Goal: Find specific page/section: Find specific page/section

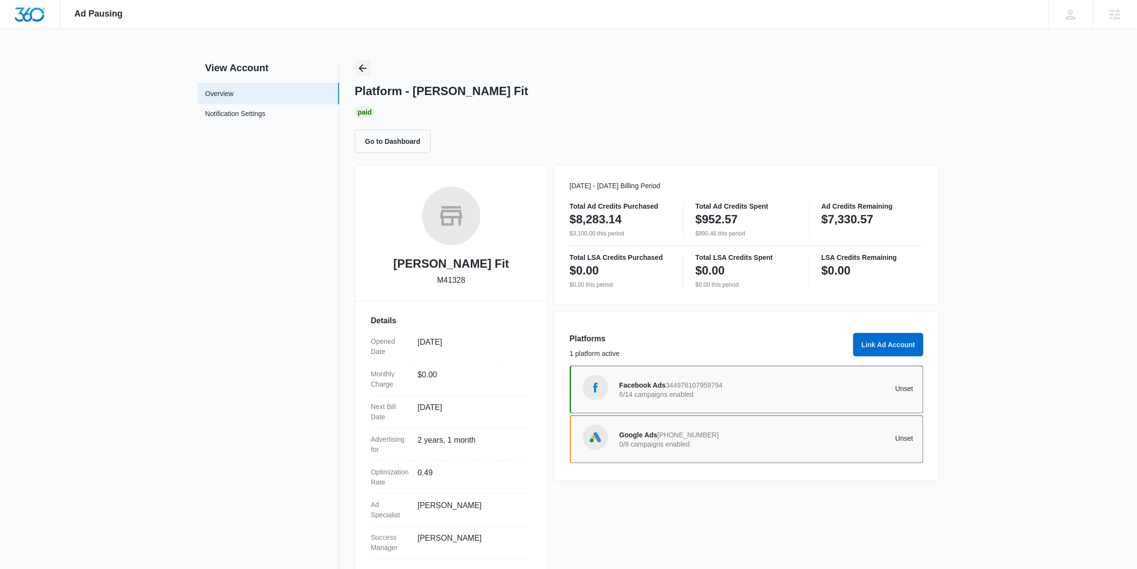
click at [357, 71] on icon "Back" at bounding box center [363, 68] width 12 height 12
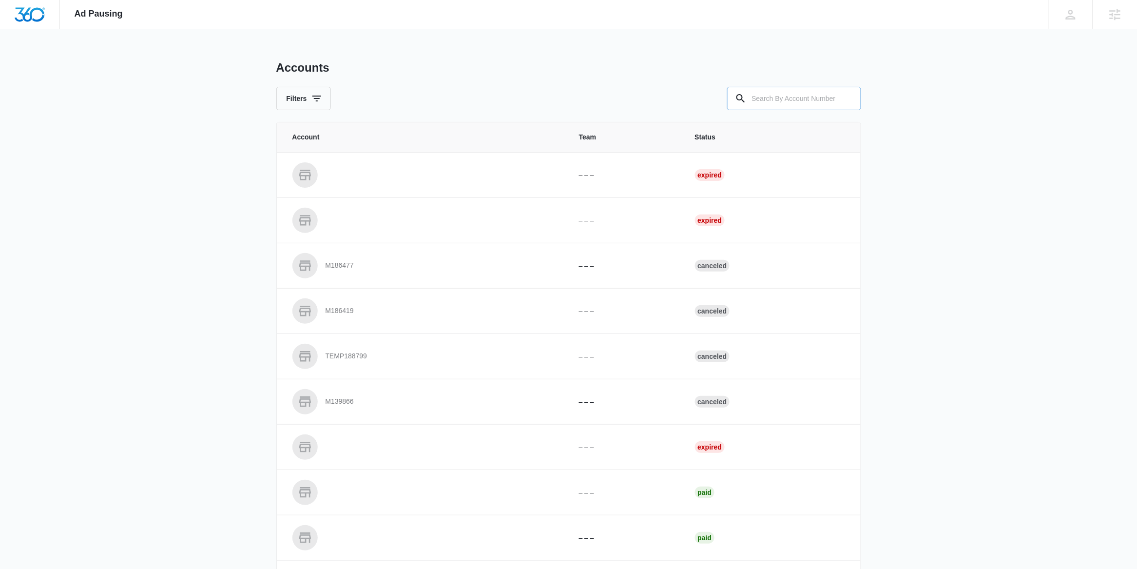
click at [798, 98] on input "text" at bounding box center [794, 98] width 134 height 23
paste input "M50247"
type input "M50247"
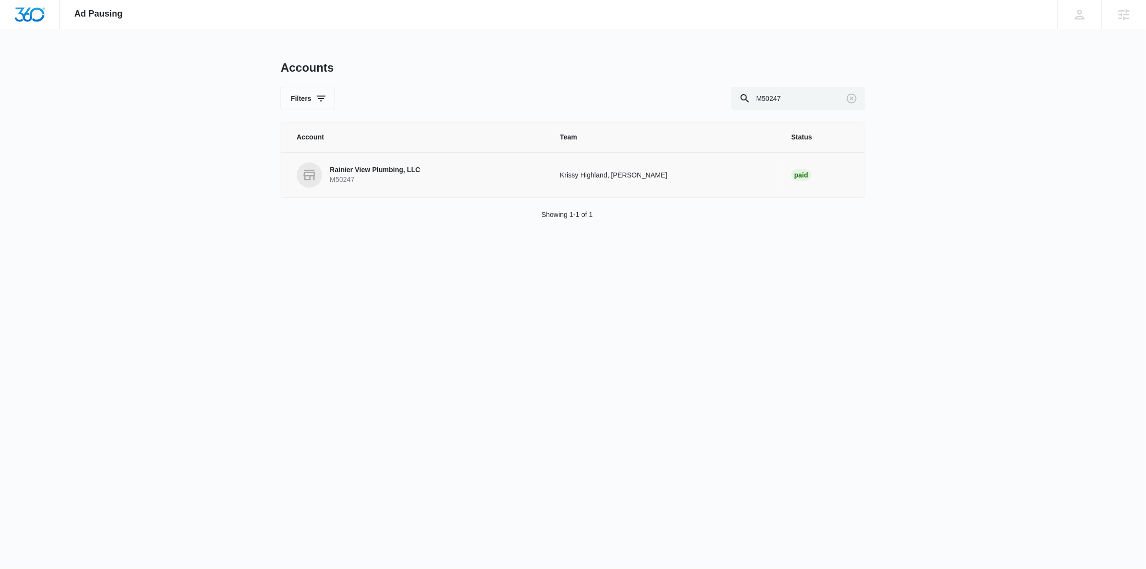
click at [351, 165] on p "Rainier View Plumbing, LLC" at bounding box center [375, 170] width 91 height 10
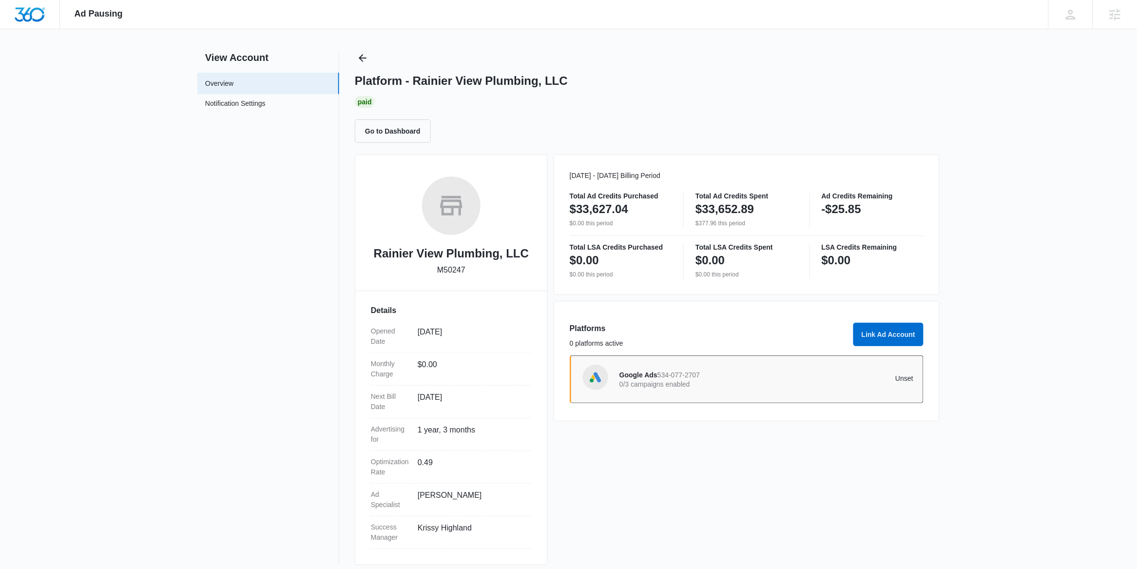
scroll to position [19, 0]
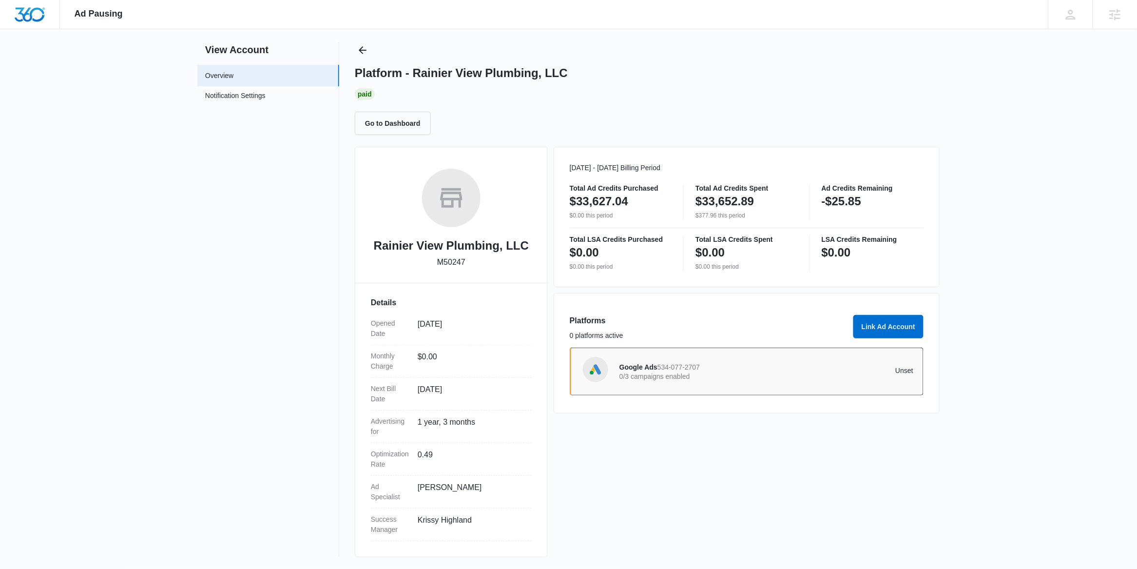
click at [697, 364] on span "534-077-2707" at bounding box center [678, 367] width 42 height 8
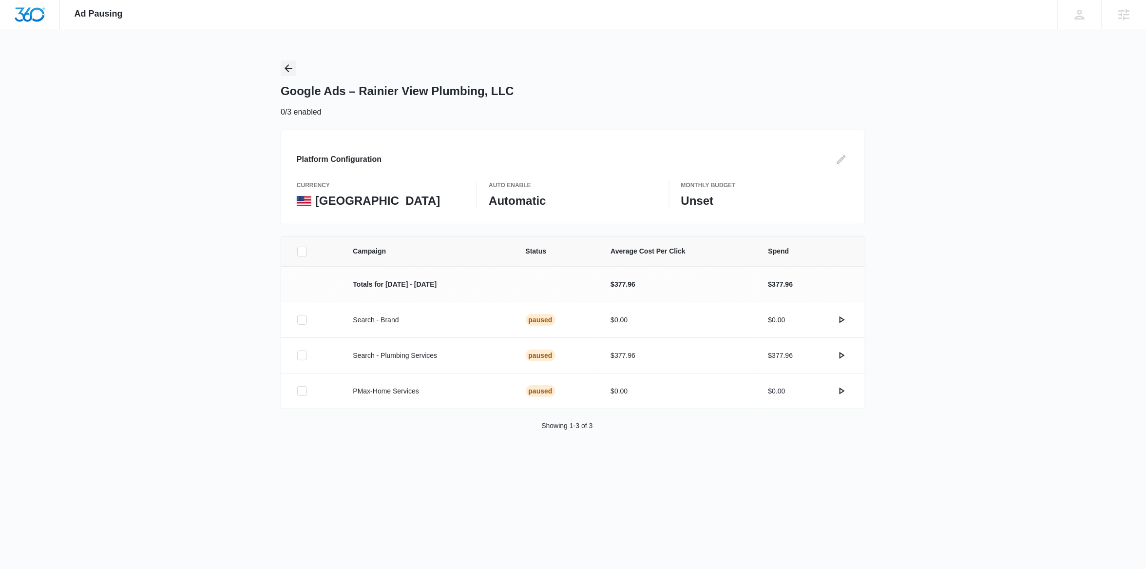
click at [291, 71] on icon "Back" at bounding box center [289, 68] width 12 height 12
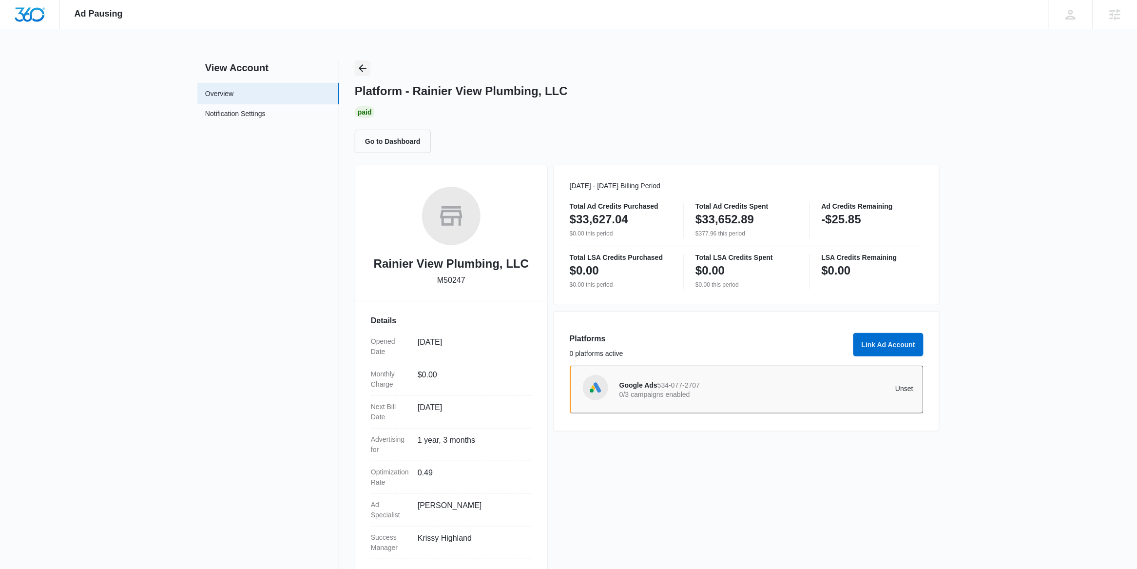
click at [366, 66] on icon "Back" at bounding box center [363, 68] width 12 height 12
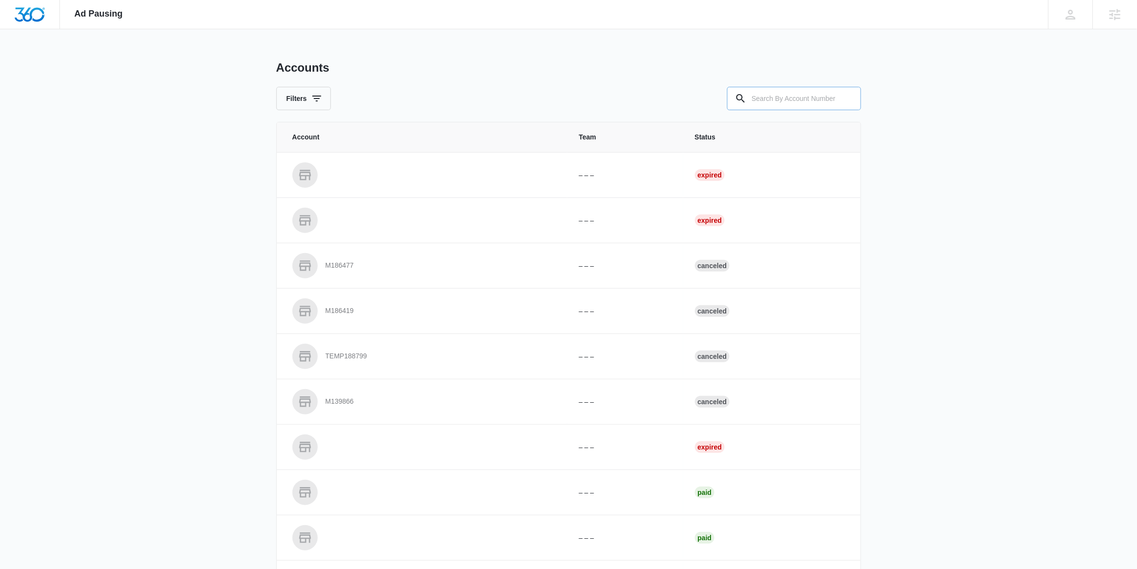
click at [771, 97] on input "text" at bounding box center [794, 98] width 134 height 23
paste input "M322943"
type input "M322943"
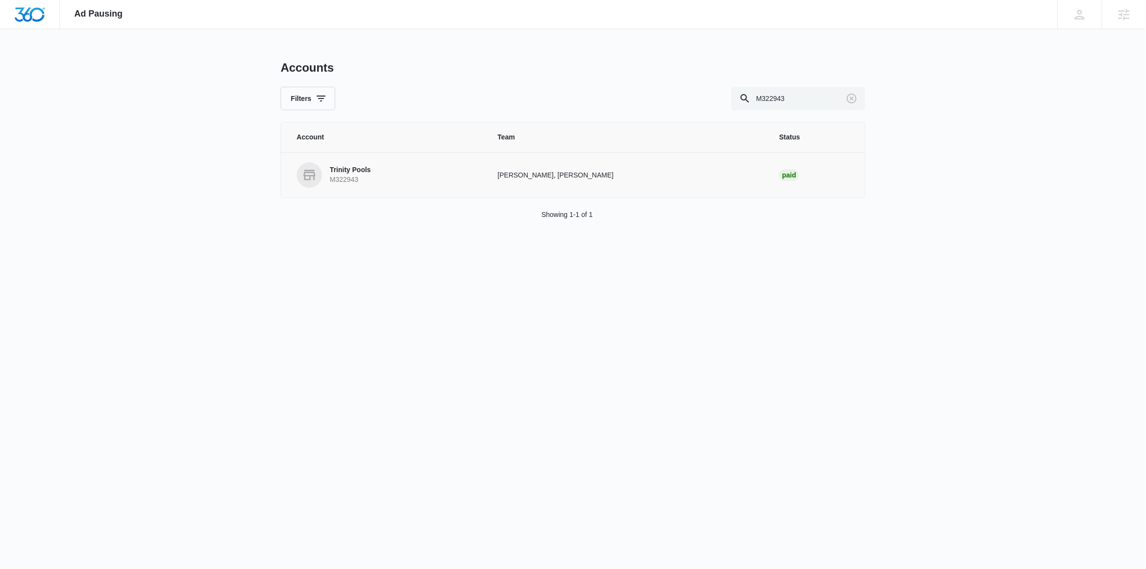
click at [334, 175] on p "M322943" at bounding box center [350, 180] width 41 height 10
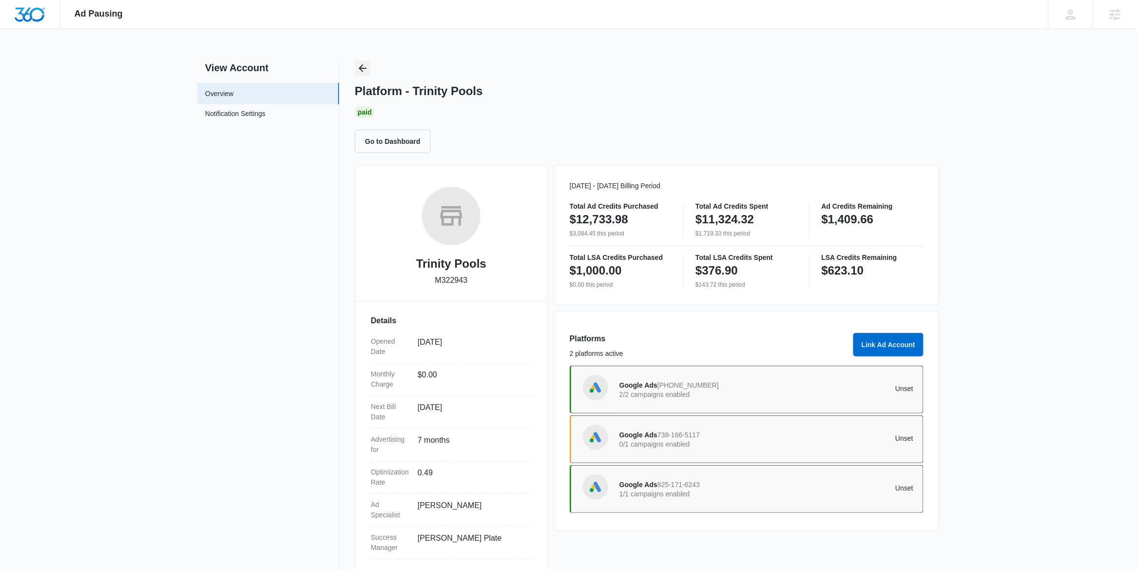
click at [357, 73] on icon "Back" at bounding box center [363, 68] width 12 height 12
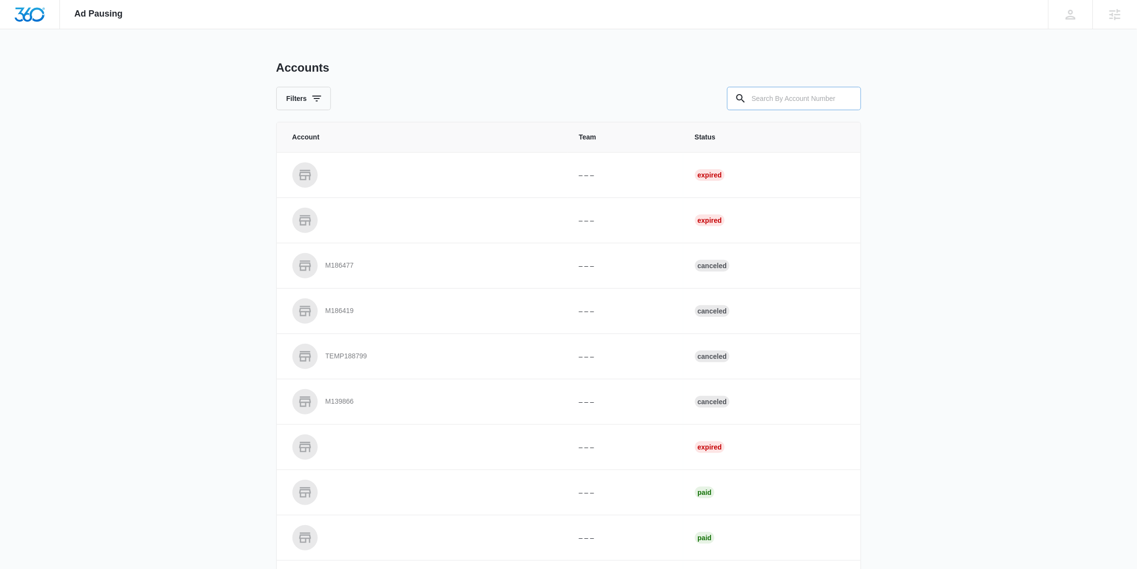
click at [756, 97] on input "text" at bounding box center [794, 98] width 134 height 23
paste input "M47001"
type input "M47001"
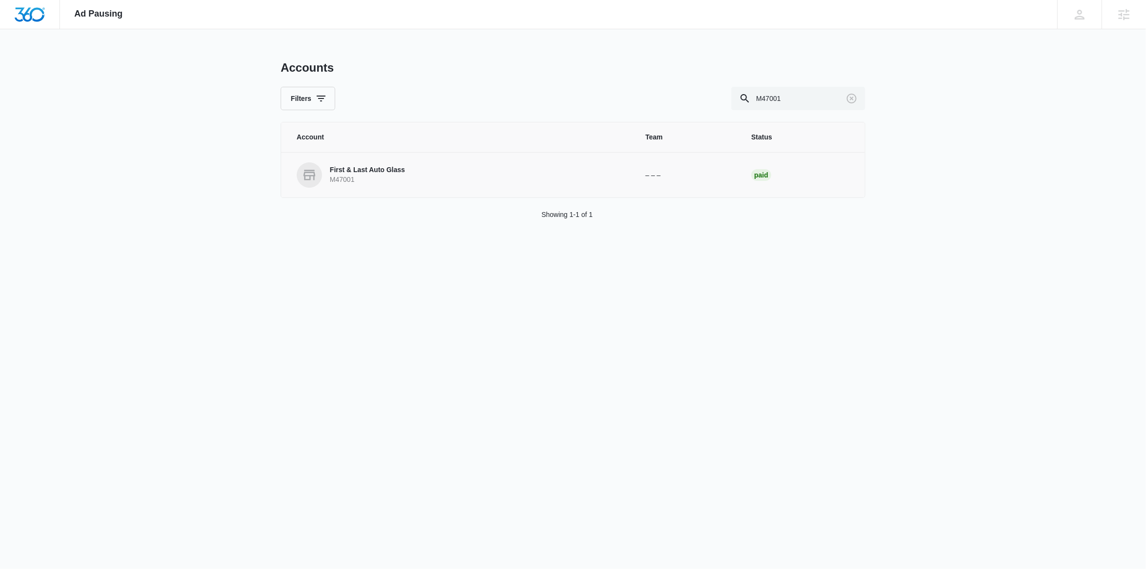
click at [389, 180] on p "M47001" at bounding box center [367, 180] width 75 height 10
